Goal: Transaction & Acquisition: Book appointment/travel/reservation

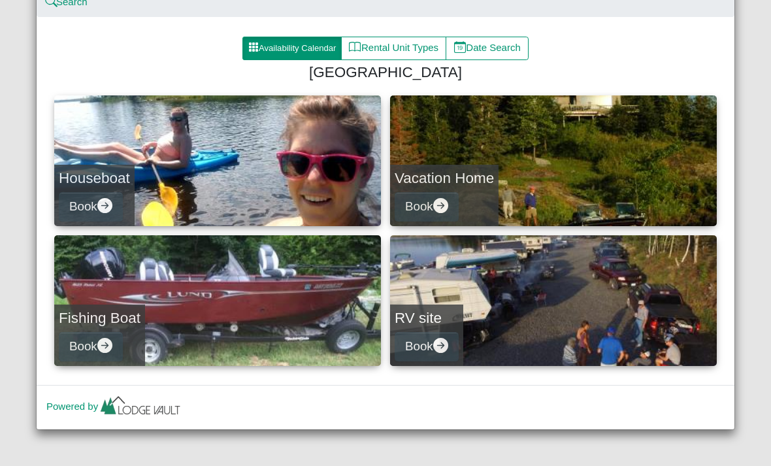
scroll to position [158, 0]
click at [99, 139] on link "Houseboat Book" at bounding box center [217, 160] width 327 height 131
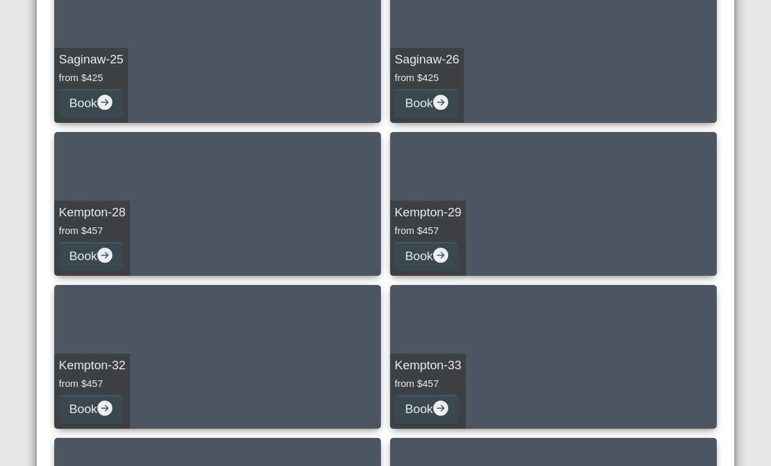
scroll to position [1191, 0]
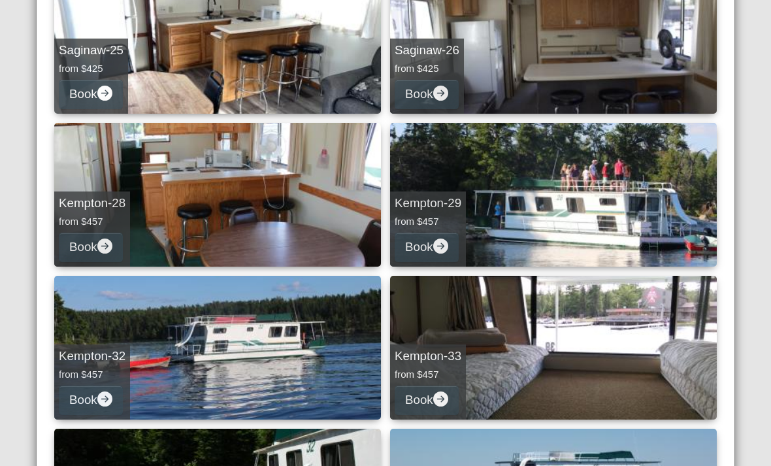
click at [105, 192] on div "Kempton-28 from $457 Book" at bounding box center [92, 229] width 76 height 75
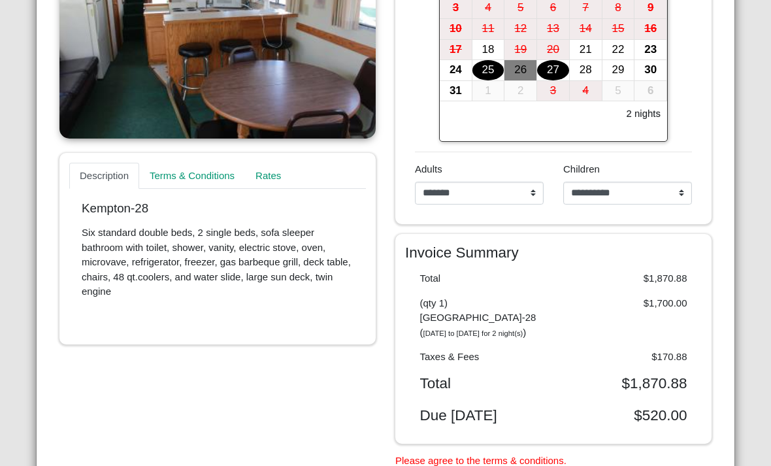
scroll to position [358, 0]
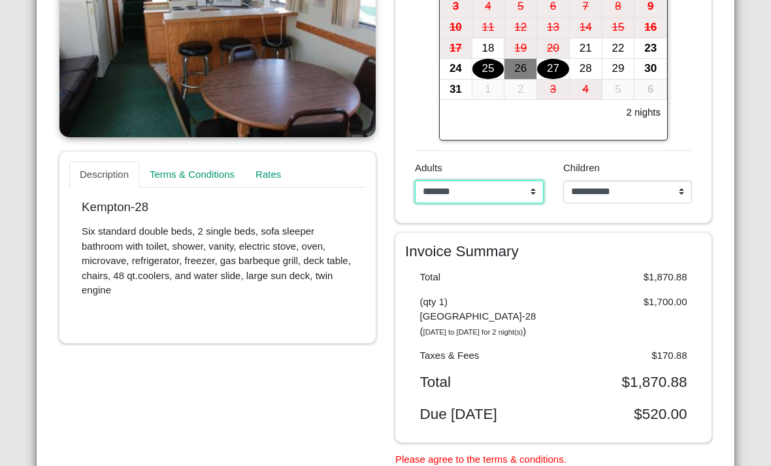
click at [533, 193] on select "**********" at bounding box center [479, 192] width 129 height 24
select select "*"
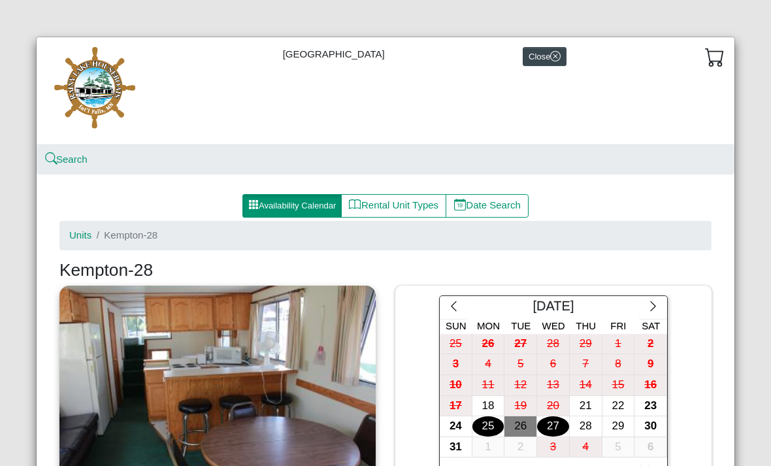
scroll to position [0, 0]
click at [559, 62] on button "Close" at bounding box center [545, 56] width 44 height 19
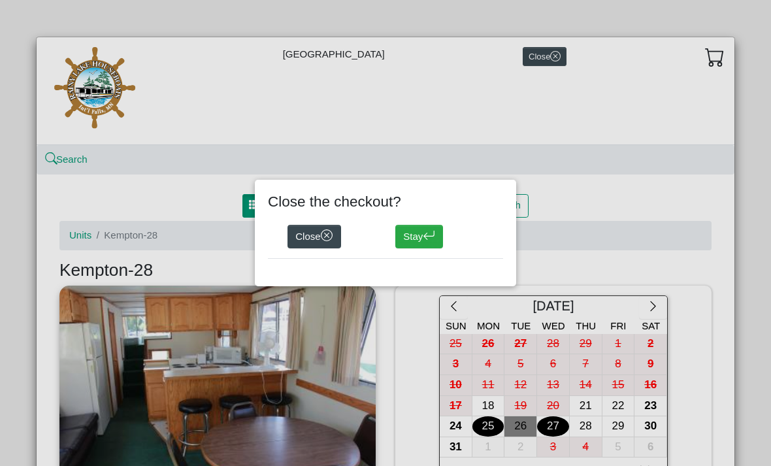
click at [304, 235] on button "Close" at bounding box center [315, 237] width 54 height 24
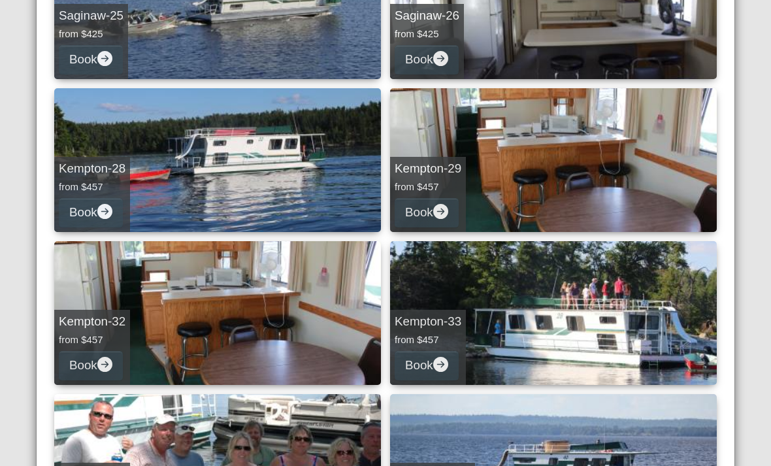
scroll to position [1226, 0]
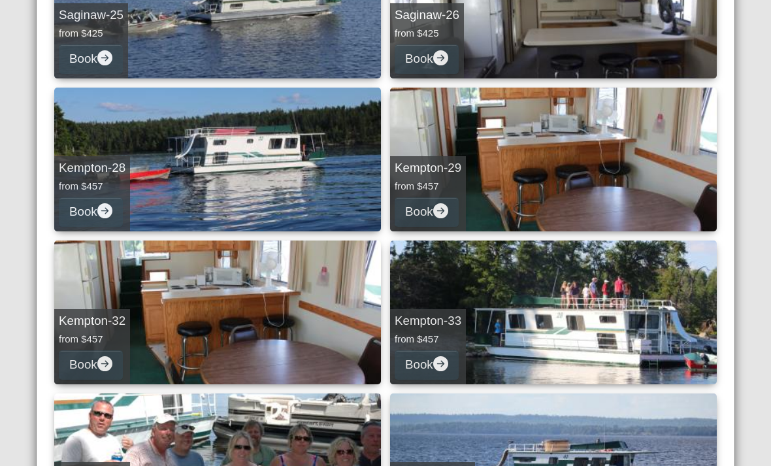
click at [439, 203] on button "Book" at bounding box center [427, 211] width 64 height 29
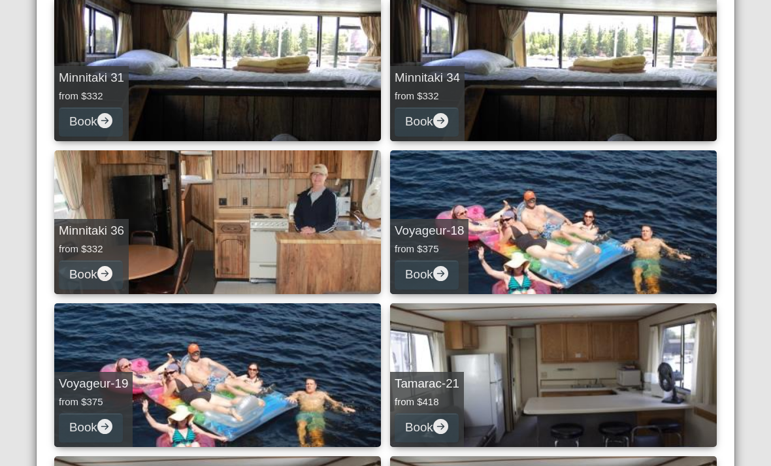
select select "*"
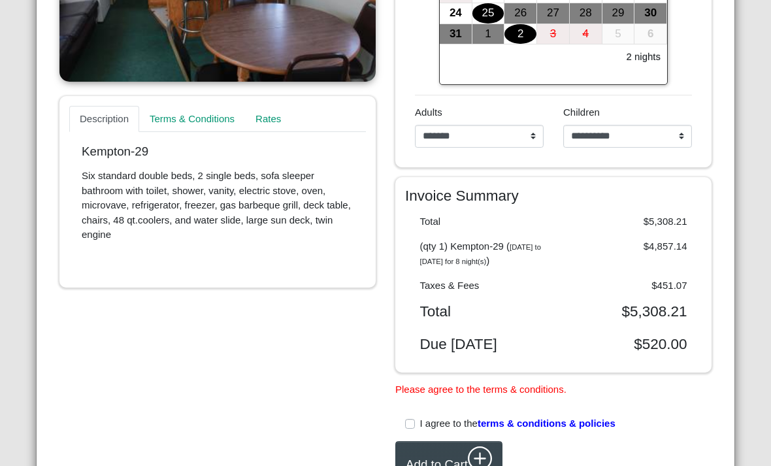
scroll to position [412, 0]
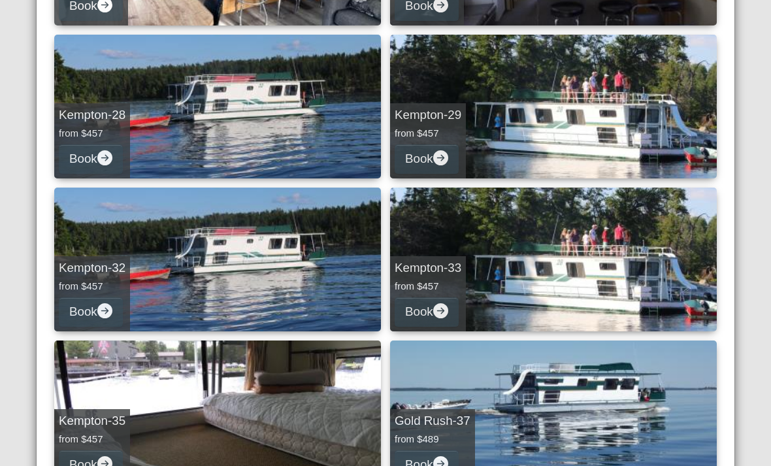
scroll to position [1283, 0]
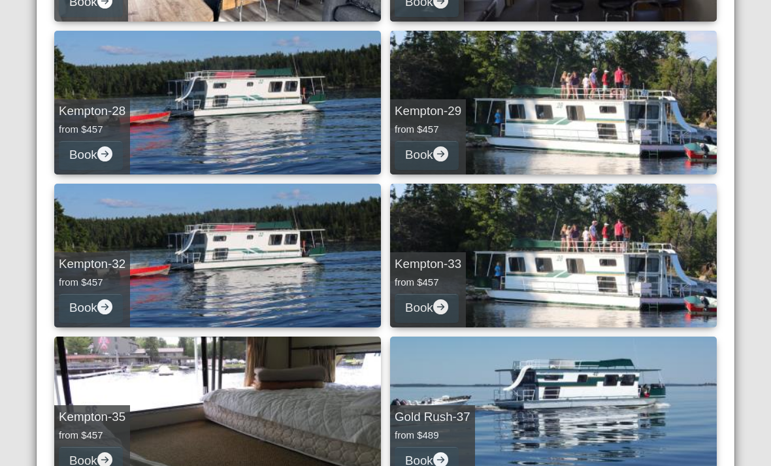
click at [93, 107] on h5 "Kempton-28" at bounding box center [92, 111] width 67 height 15
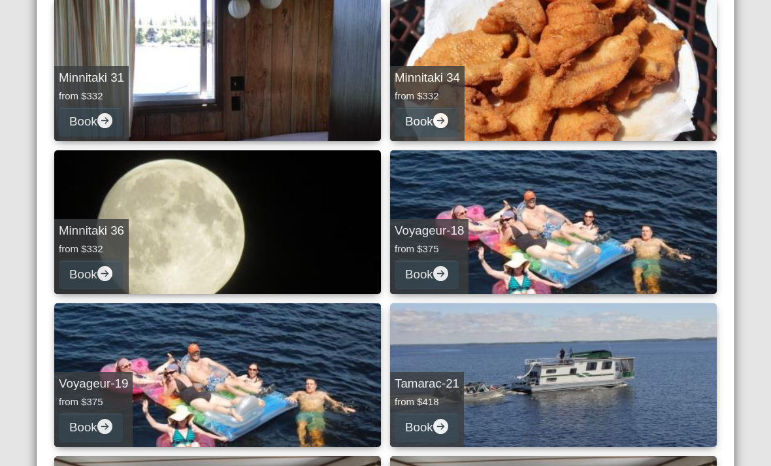
select select "*"
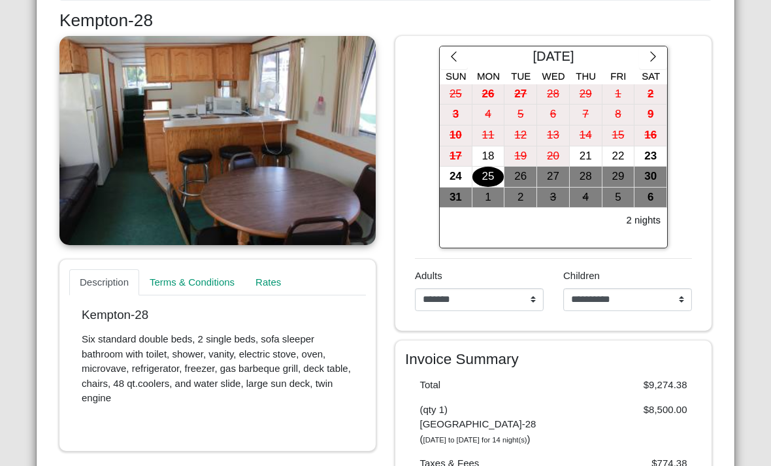
scroll to position [254, 0]
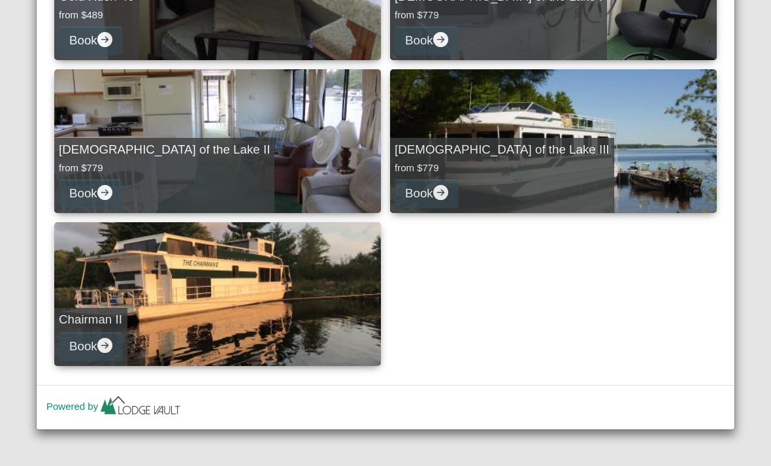
scroll to position [2009, 0]
click at [88, 340] on button "Book" at bounding box center [91, 346] width 64 height 29
select select "*"
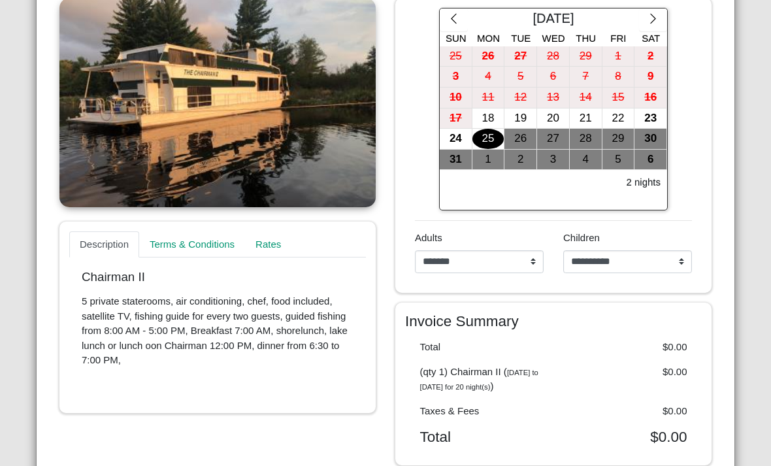
scroll to position [287, 0]
click at [524, 117] on div "19" at bounding box center [521, 119] width 32 height 20
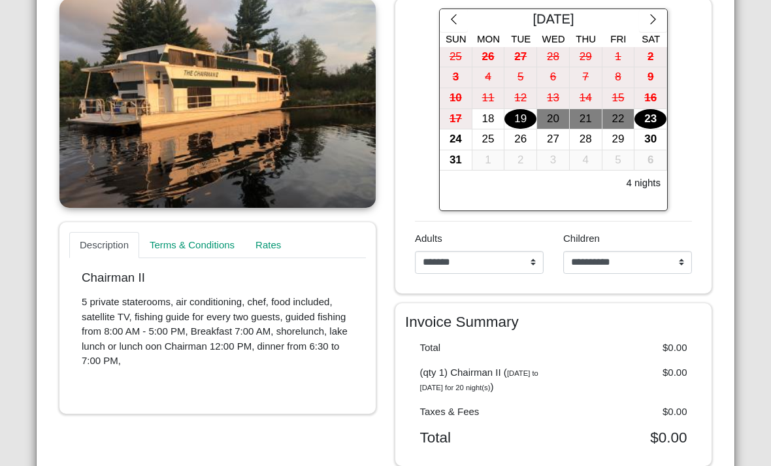
click at [650, 115] on div "23" at bounding box center [651, 119] width 32 height 20
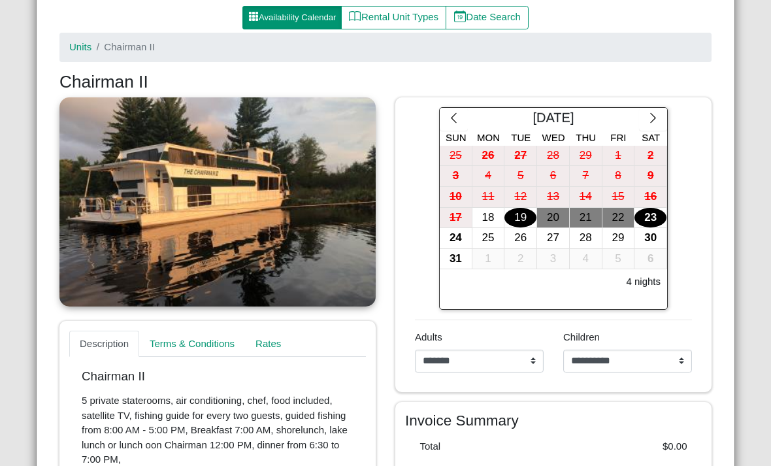
scroll to position [190, 0]
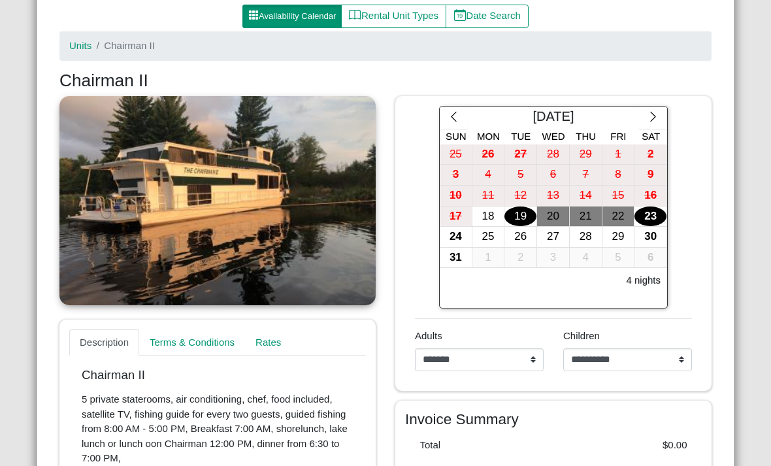
click at [462, 233] on div "24" at bounding box center [456, 237] width 32 height 20
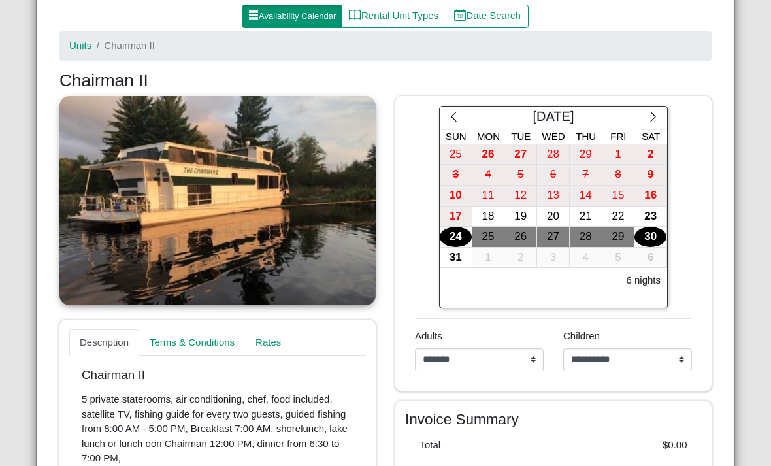
click at [656, 235] on div "30" at bounding box center [651, 237] width 32 height 20
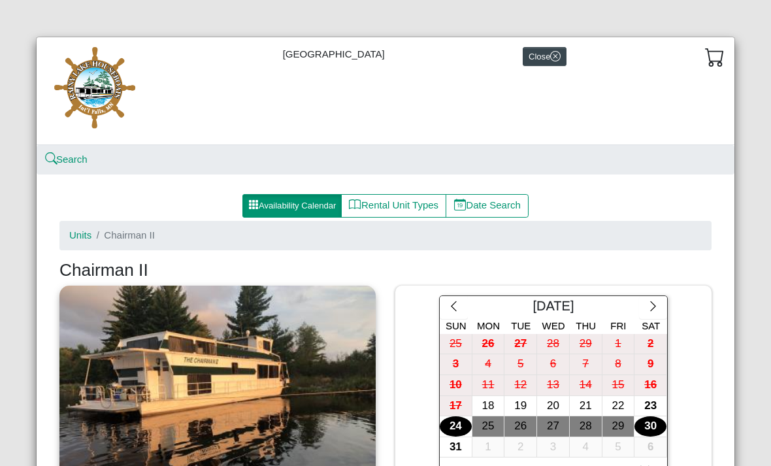
scroll to position [-1, 0]
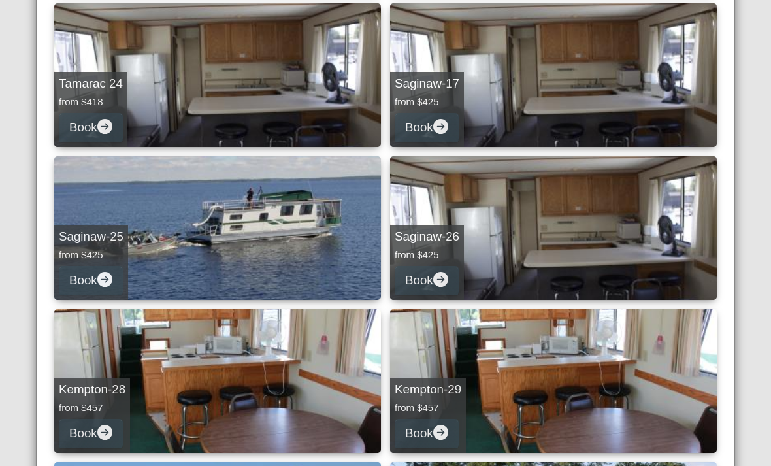
scroll to position [1005, 0]
